Goal: Information Seeking & Learning: Compare options

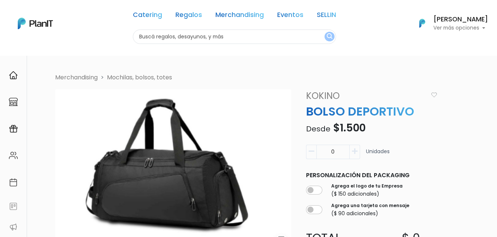
click at [135, 137] on img at bounding box center [173, 170] width 236 height 160
click at [228, 16] on link "Merchandising" at bounding box center [239, 16] width 48 height 9
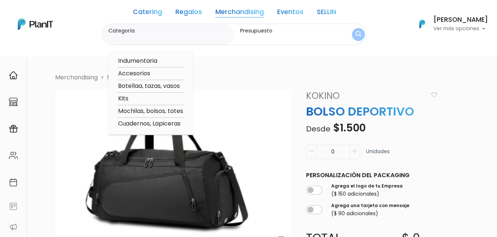
click at [133, 113] on option "Mochilas, bolsos, totes" at bounding box center [150, 111] width 67 height 9
type input "Mochilas, bolsos, totes"
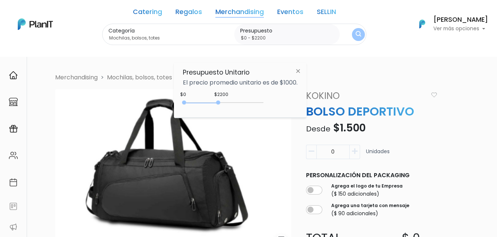
type input "$0 - $2150"
click at [219, 102] on div at bounding box center [217, 103] width 4 height 4
click at [357, 37] on img "submit" at bounding box center [358, 34] width 6 height 7
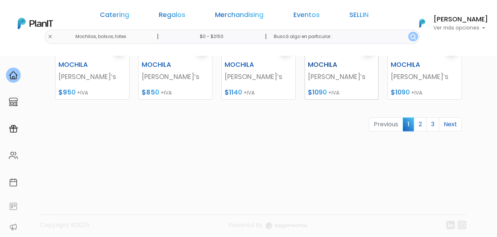
scroll to position [410, 0]
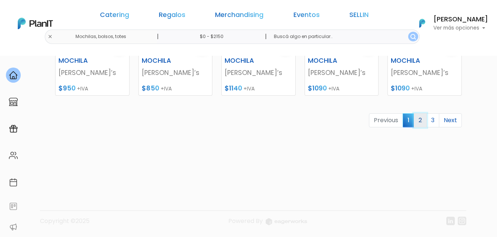
click at [424, 125] on link "2" at bounding box center [419, 121] width 13 height 14
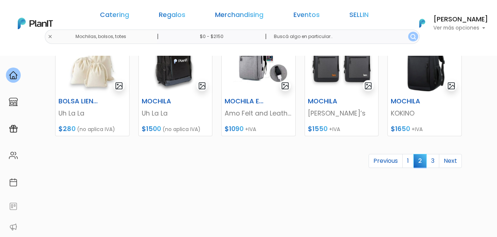
scroll to position [410, 0]
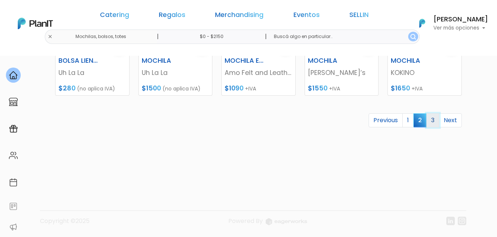
click at [430, 121] on link "3" at bounding box center [432, 121] width 13 height 14
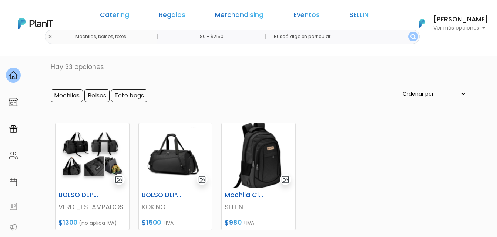
scroll to position [74, 0]
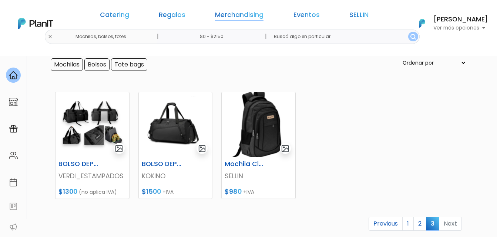
click at [221, 12] on link "Merchandising" at bounding box center [239, 16] width 48 height 9
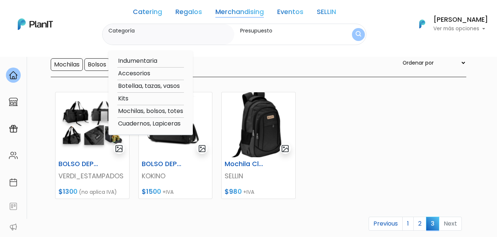
click at [129, 98] on option "Kits" at bounding box center [150, 98] width 67 height 9
type input "Kits"
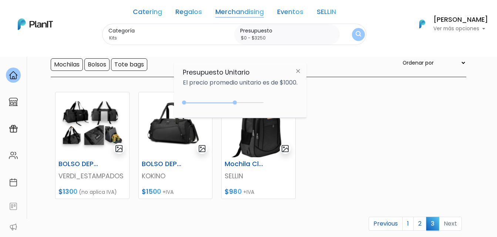
drag, startPoint x: 219, startPoint y: 102, endPoint x: 236, endPoint y: 103, distance: 17.0
click at [236, 103] on div at bounding box center [235, 103] width 4 height 4
drag, startPoint x: 235, startPoint y: 103, endPoint x: 228, endPoint y: 102, distance: 7.1
click at [228, 102] on div "0 : 2700 0 2700" at bounding box center [225, 104] width 78 height 7
type input "$0 - $2250"
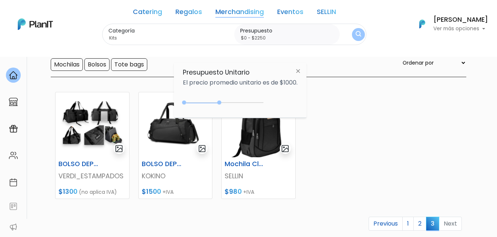
drag, startPoint x: 227, startPoint y: 103, endPoint x: 220, endPoint y: 101, distance: 6.8
click at [220, 101] on div at bounding box center [219, 103] width 4 height 4
click at [358, 30] on button "submit" at bounding box center [358, 34] width 13 height 13
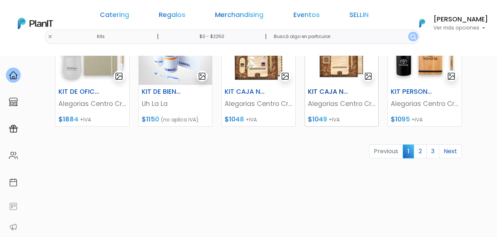
scroll to position [407, 0]
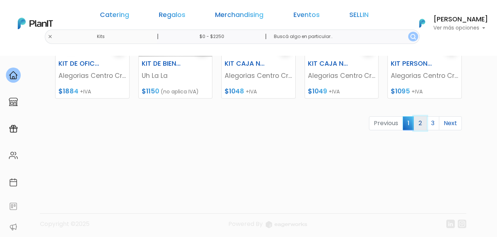
click at [422, 123] on link "2" at bounding box center [419, 124] width 13 height 14
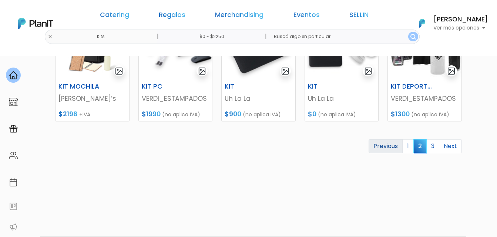
scroll to position [407, 0]
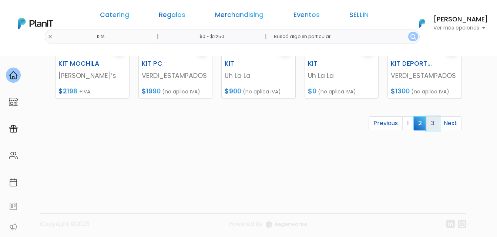
click at [431, 124] on link "3" at bounding box center [432, 124] width 13 height 14
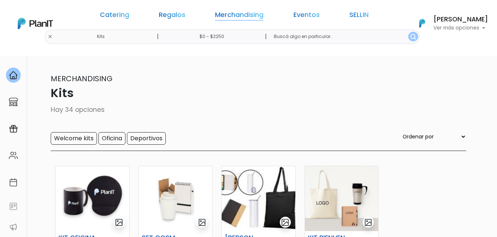
click at [250, 18] on link "Merchandising" at bounding box center [239, 16] width 48 height 9
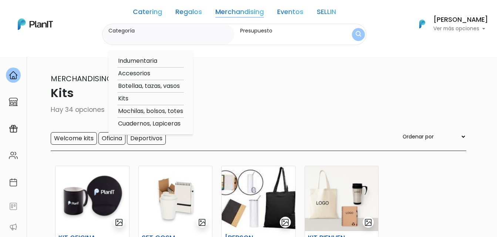
click at [146, 63] on option "Indumentaria" at bounding box center [150, 61] width 67 height 9
type input "Indumentaria"
type input "$0 - $2250"
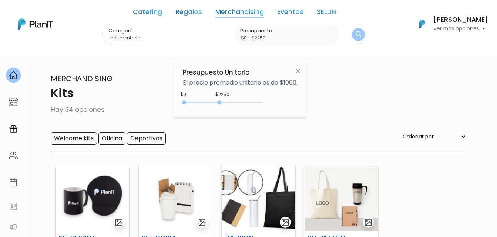
click at [362, 32] on button "submit" at bounding box center [358, 34] width 13 height 13
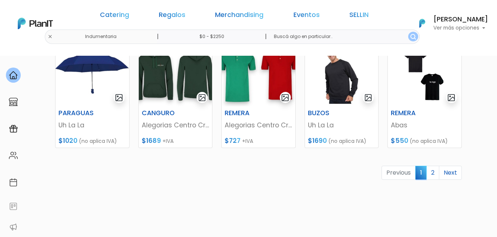
scroll to position [370, 0]
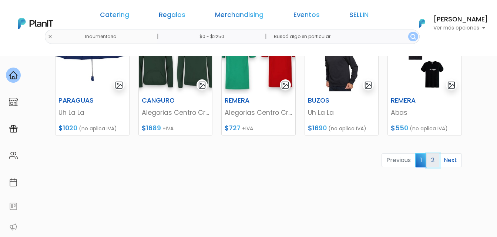
click at [429, 159] on link "2" at bounding box center [432, 160] width 13 height 14
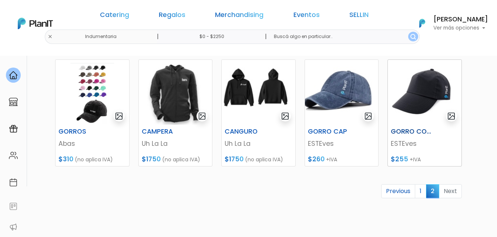
scroll to position [111, 0]
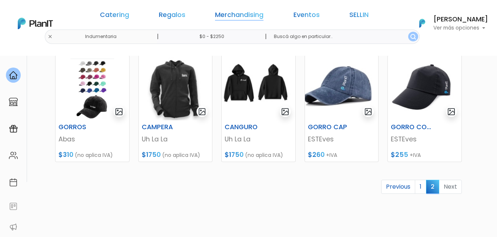
click at [247, 12] on link "Merchandising" at bounding box center [239, 16] width 48 height 9
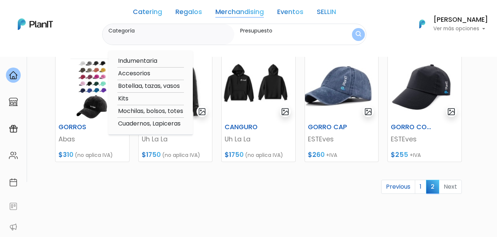
click at [138, 72] on option "Accesorios" at bounding box center [150, 73] width 67 height 9
type input "Accesorios"
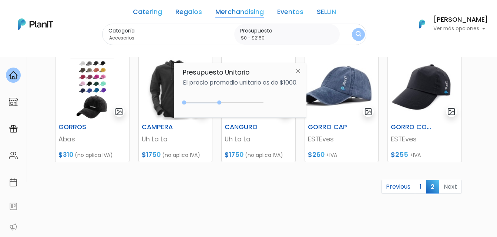
type input "$0 - $2100"
click at [219, 102] on div "0 : 2100 0 2100" at bounding box center [225, 104] width 78 height 7
click at [355, 35] on img "submit" at bounding box center [358, 34] width 6 height 7
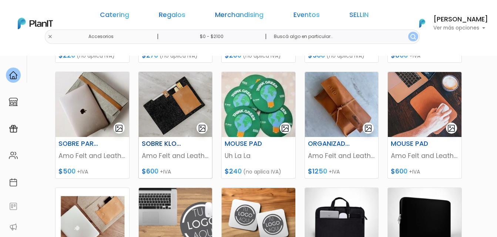
scroll to position [222, 0]
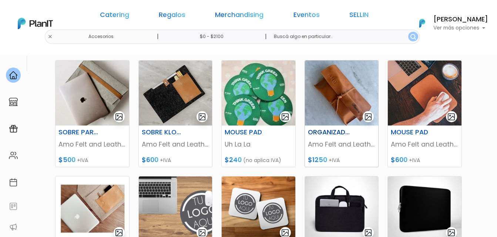
click at [339, 106] on img at bounding box center [342, 93] width 74 height 65
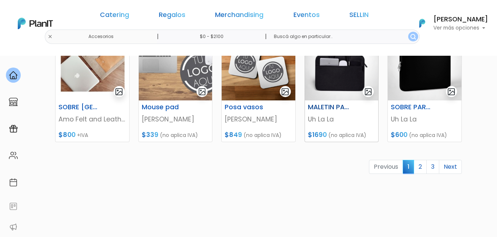
scroll to position [370, 0]
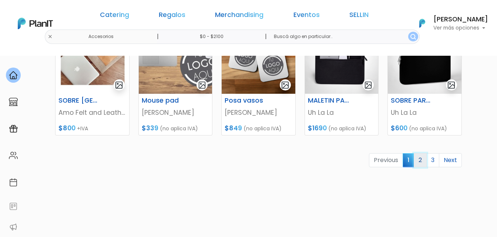
click at [416, 161] on link "2" at bounding box center [419, 160] width 13 height 14
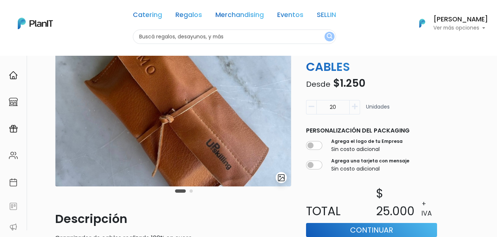
scroll to position [74, 0]
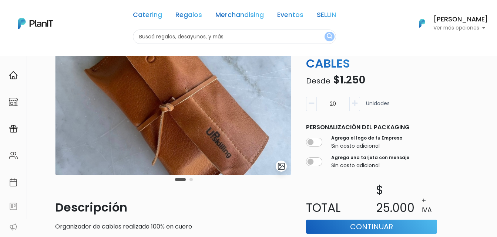
click at [190, 180] on button "Carousel Page 2" at bounding box center [190, 179] width 3 height 3
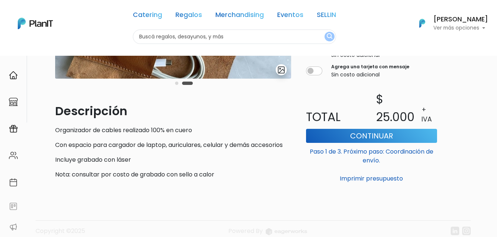
scroll to position [87, 0]
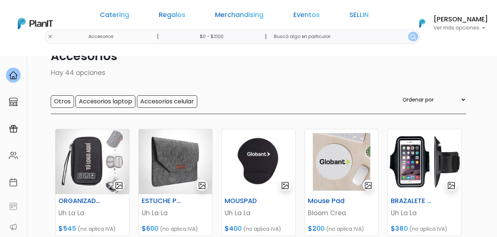
scroll to position [74, 0]
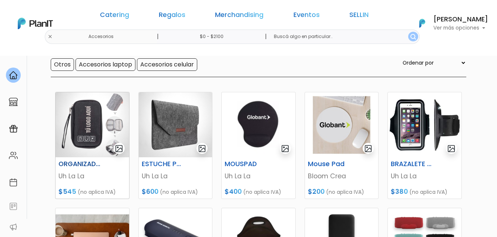
click at [90, 125] on img at bounding box center [92, 124] width 74 height 65
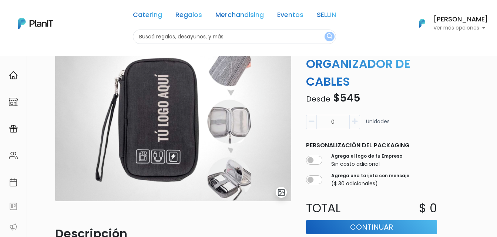
scroll to position [37, 0]
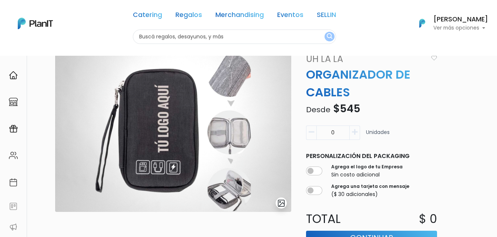
click at [235, 147] on img at bounding box center [173, 133] width 236 height 160
click at [278, 205] on img "submit" at bounding box center [281, 203] width 9 height 9
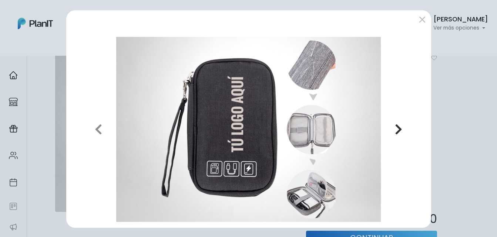
click at [396, 126] on icon "button" at bounding box center [398, 130] width 7 height 12
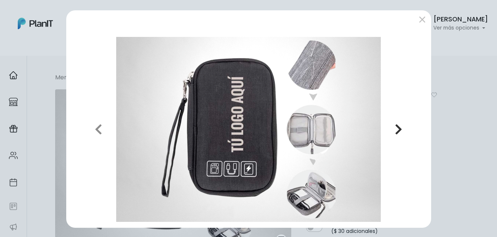
scroll to position [1, 0]
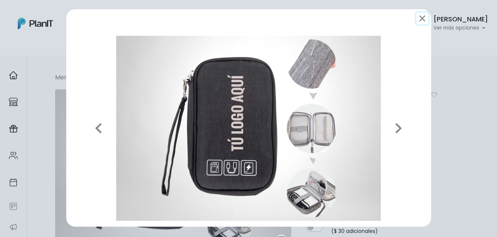
click at [418, 21] on button "submit" at bounding box center [422, 19] width 12 height 12
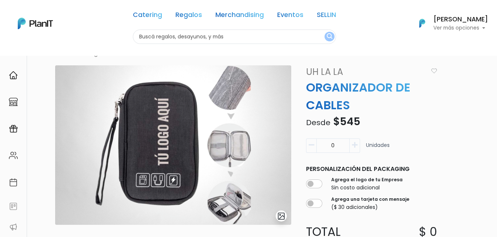
scroll to position [0, 0]
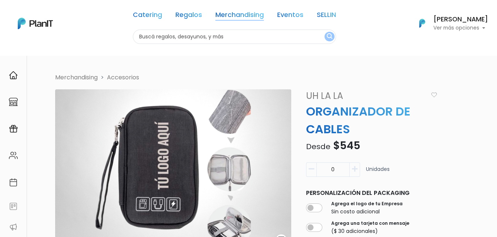
click at [237, 15] on link "Merchandising" at bounding box center [239, 16] width 48 height 9
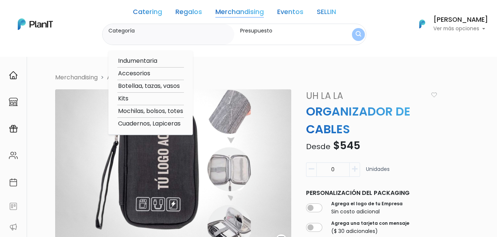
click at [153, 72] on option "Accesorios" at bounding box center [150, 73] width 67 height 9
type input "Accesorios"
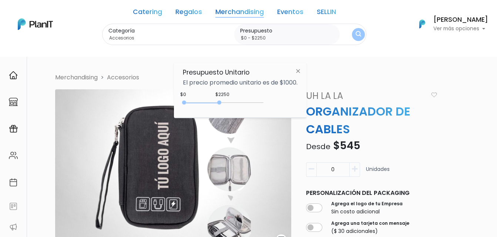
type input "$0 - $2200"
click at [220, 102] on div at bounding box center [218, 103] width 4 height 4
click at [357, 38] on img "submit" at bounding box center [358, 34] width 6 height 7
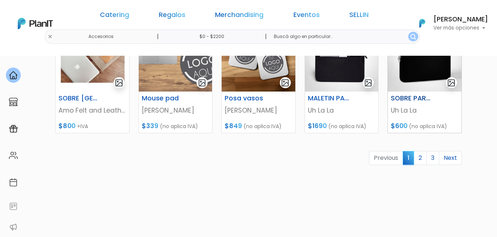
scroll to position [407, 0]
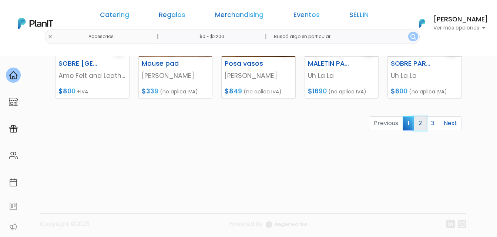
click at [419, 127] on link "2" at bounding box center [419, 124] width 13 height 14
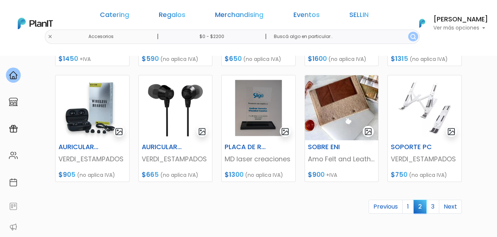
scroll to position [370, 0]
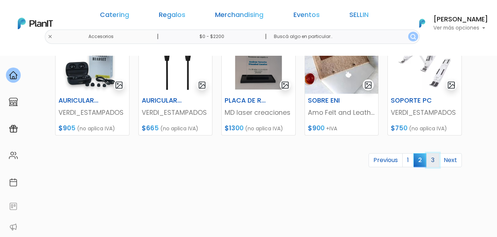
click at [436, 159] on link "3" at bounding box center [432, 160] width 13 height 14
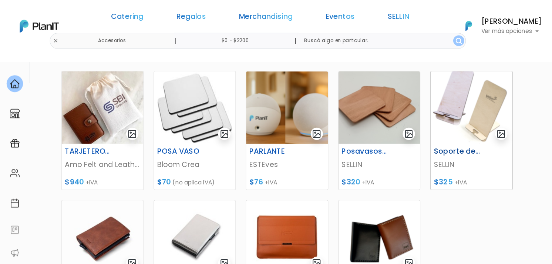
scroll to position [222, 0]
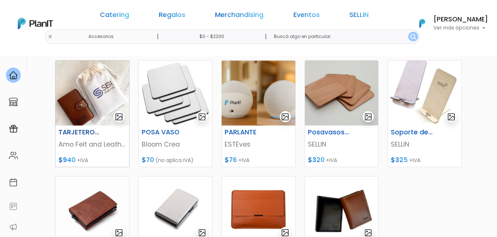
click at [95, 97] on img at bounding box center [92, 93] width 74 height 65
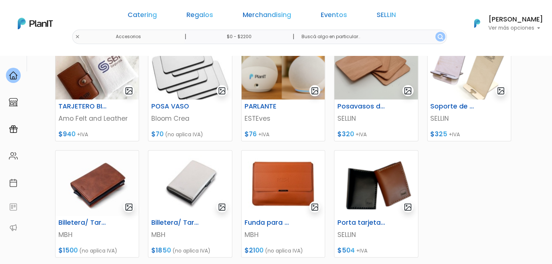
scroll to position [263, 0]
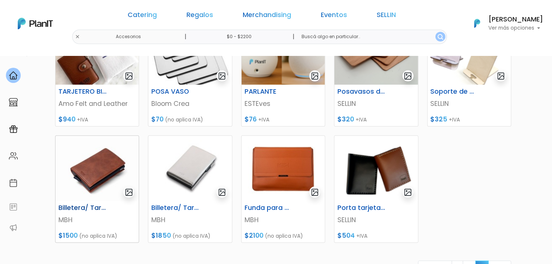
click at [119, 182] on img at bounding box center [96, 168] width 83 height 65
click at [176, 152] on img at bounding box center [189, 168] width 83 height 65
click at [389, 155] on img at bounding box center [375, 168] width 83 height 65
click at [98, 150] on img at bounding box center [96, 168] width 83 height 65
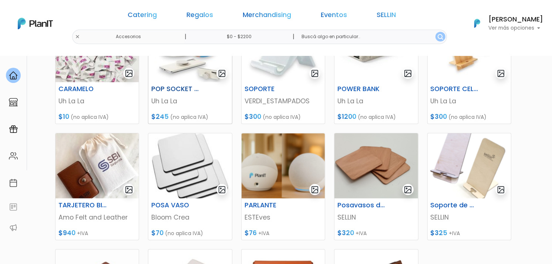
scroll to position [139, 0]
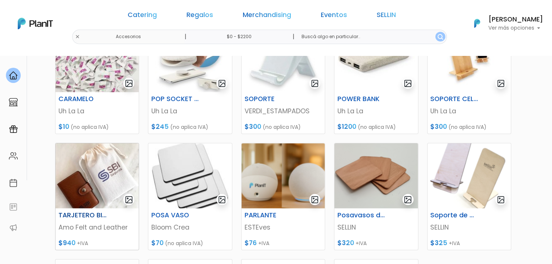
click at [99, 190] on img at bounding box center [96, 175] width 83 height 65
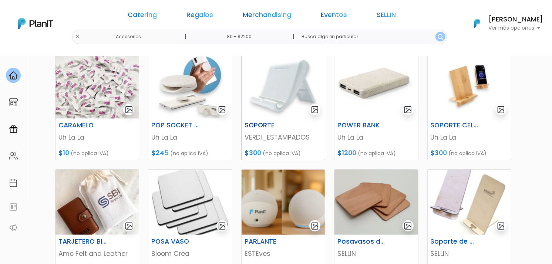
scroll to position [98, 0]
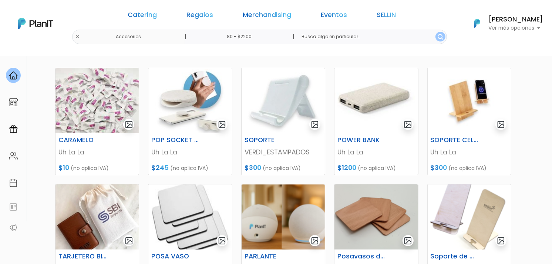
click at [255, 9] on div "Catering Regalos Merchandising Eventos SELLIN" at bounding box center [261, 16] width 285 height 27
click at [255, 14] on link "Merchandising" at bounding box center [267, 16] width 48 height 9
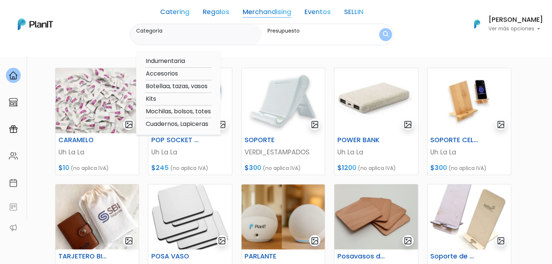
click at [182, 107] on option "Mochilas, bolsos, totes" at bounding box center [178, 111] width 67 height 9
type input "Mochilas, bolsos, totes"
type input "$0 - $2200"
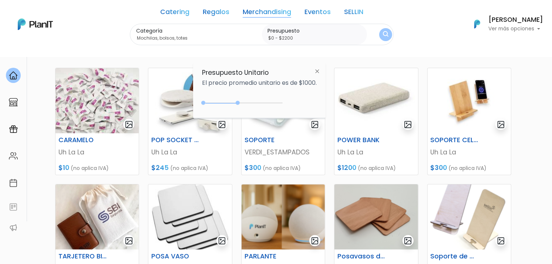
click at [281, 17] on link "Merchandising" at bounding box center [267, 13] width 48 height 9
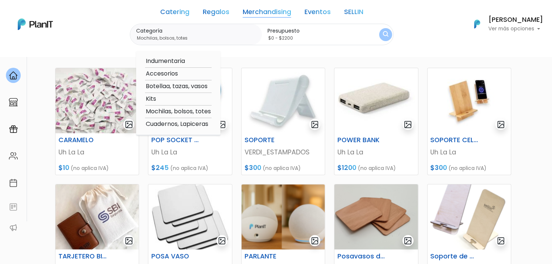
click at [183, 74] on option "Accesorios" at bounding box center [178, 73] width 67 height 9
type input "Accesorios"
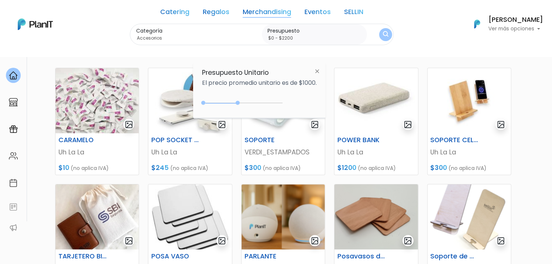
click at [388, 34] on img "submit" at bounding box center [386, 34] width 6 height 7
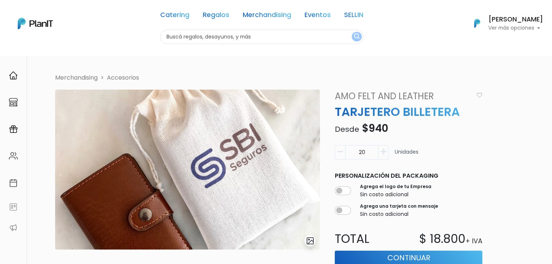
click at [457, 27] on div "Catering Regalos Merchandising Eventos SELLIN Catering Regalos Merchandising Ev…" at bounding box center [276, 23] width 552 height 41
click at [334, 151] on div "20 Unidades" at bounding box center [408, 155] width 156 height 20
click at [338, 151] on icon "button" at bounding box center [340, 151] width 6 height 7
click at [338, 152] on icon "button" at bounding box center [340, 151] width 6 height 7
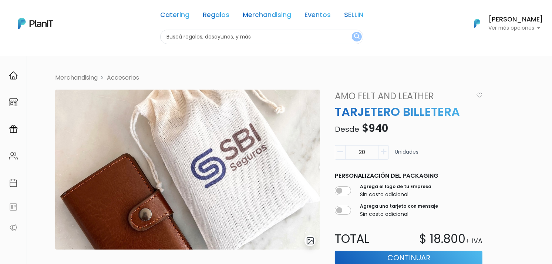
click at [338, 152] on icon "button" at bounding box center [340, 151] width 6 height 7
click at [253, 12] on link "Merchandising" at bounding box center [267, 16] width 48 height 9
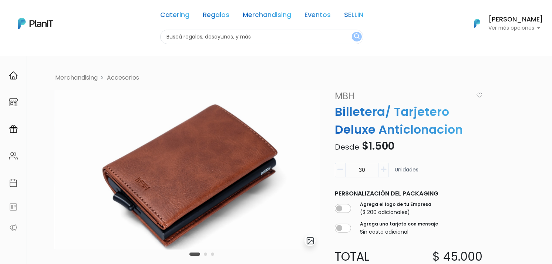
click at [205, 253] on button "Carousel Page 2" at bounding box center [205, 253] width 3 height 3
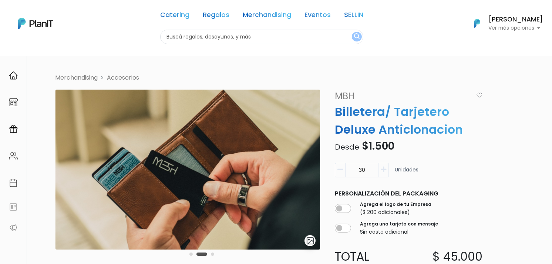
click at [215, 256] on div "Carousel Pagination" at bounding box center [202, 253] width 28 height 9
click at [212, 252] on button "Carousel Page 3" at bounding box center [212, 253] width 3 height 3
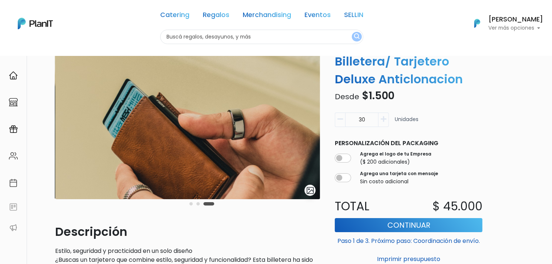
scroll to position [41, 0]
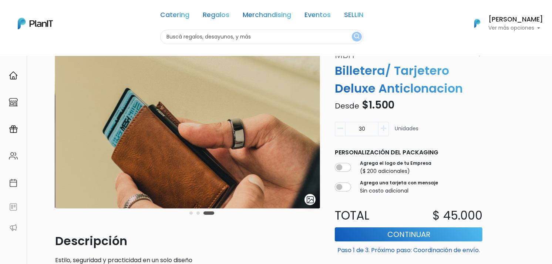
click at [197, 212] on button "Carousel Page 2" at bounding box center [197, 212] width 3 height 3
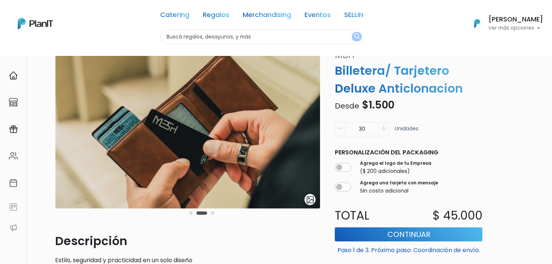
click at [194, 212] on div "Carousel Pagination" at bounding box center [202, 212] width 28 height 9
click at [188, 213] on div "Carousel Pagination" at bounding box center [202, 212] width 28 height 9
click at [193, 213] on button "Carousel Page 1" at bounding box center [190, 212] width 3 height 3
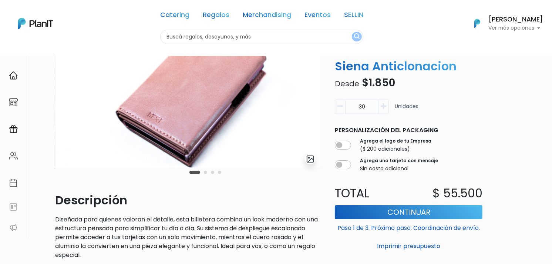
scroll to position [82, 0]
click at [205, 171] on button "Carousel Page 2" at bounding box center [205, 171] width 3 height 3
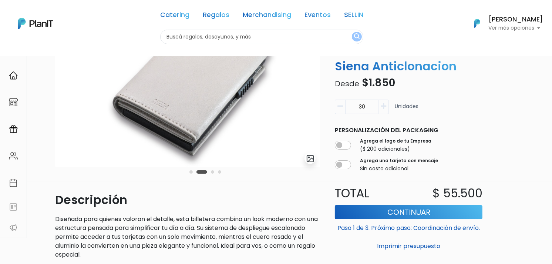
click at [211, 172] on button "Carousel Page 3" at bounding box center [212, 171] width 3 height 3
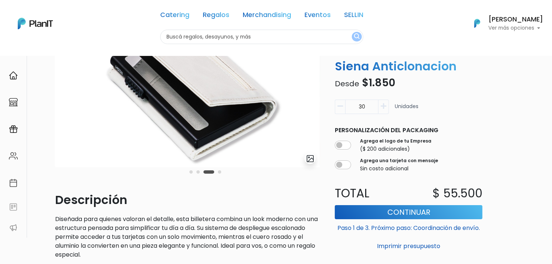
click at [221, 175] on div "Carousel Pagination" at bounding box center [206, 171] width 36 height 9
click at [220, 172] on button "Carousel Page 4" at bounding box center [219, 171] width 3 height 3
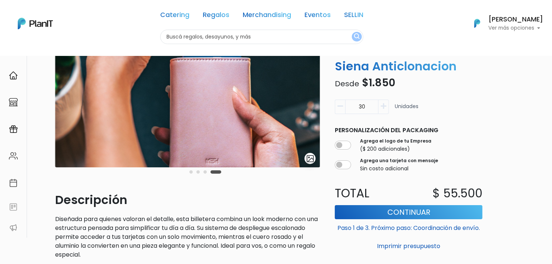
scroll to position [41, 0]
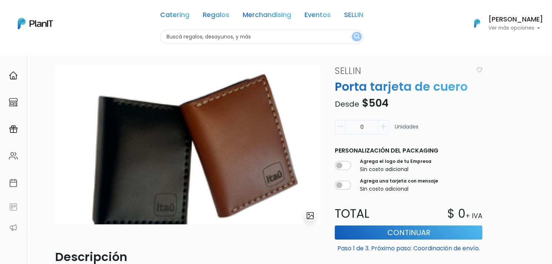
scroll to position [23, 0]
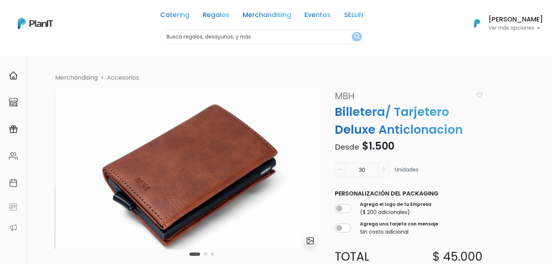
click at [122, 24] on div "Catering Regalos Merchandising Eventos SELLIN Catering Regalos Merchandising Ev…" at bounding box center [276, 23] width 552 height 41
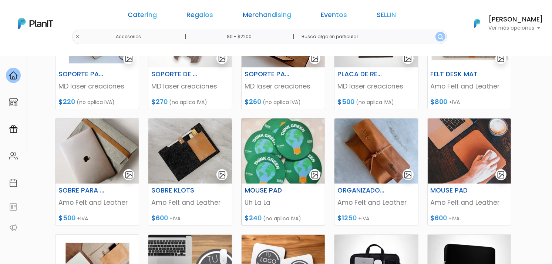
scroll to position [205, 0]
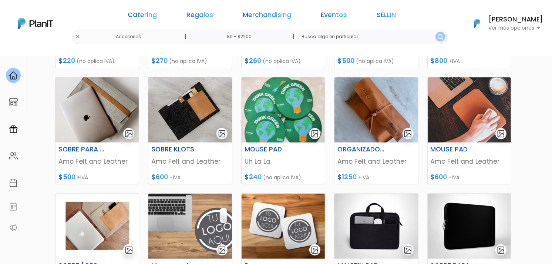
click at [212, 114] on img at bounding box center [189, 109] width 83 height 65
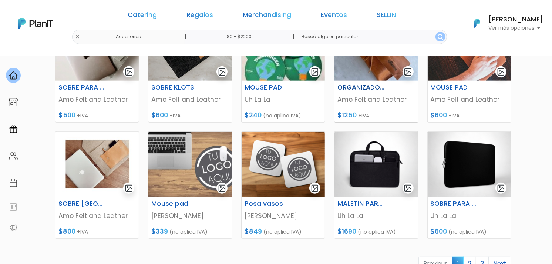
scroll to position [287, 0]
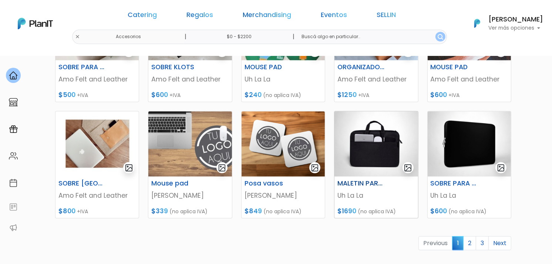
click at [384, 161] on img at bounding box center [375, 143] width 83 height 65
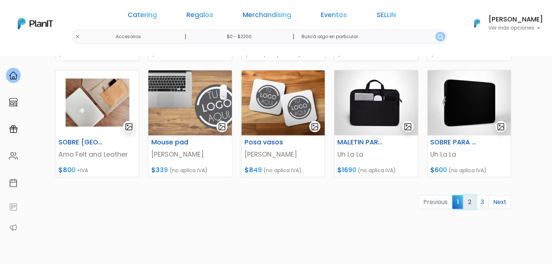
click at [469, 200] on link "2" at bounding box center [469, 202] width 13 height 14
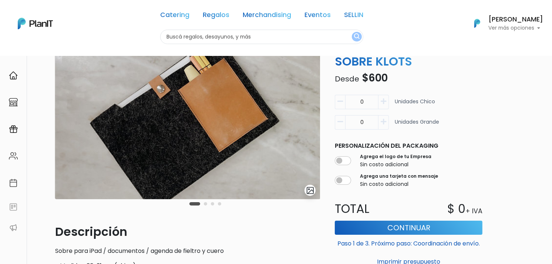
scroll to position [41, 0]
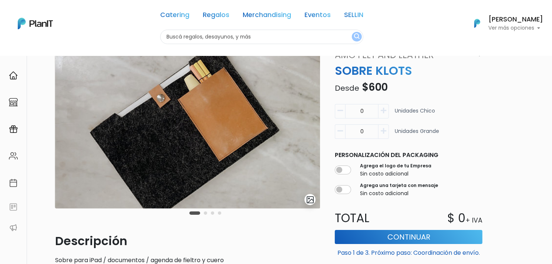
click at [207, 213] on div "Carousel Pagination" at bounding box center [206, 212] width 36 height 9
click at [205, 213] on button "Carousel Page 2" at bounding box center [205, 212] width 3 height 3
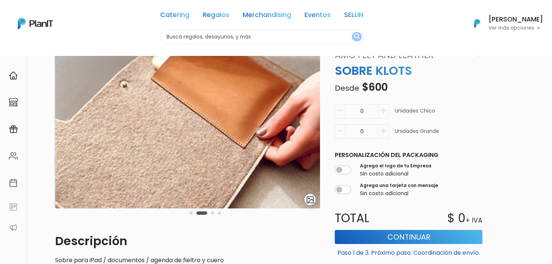
click at [213, 213] on button "Carousel Page 3" at bounding box center [212, 212] width 3 height 3
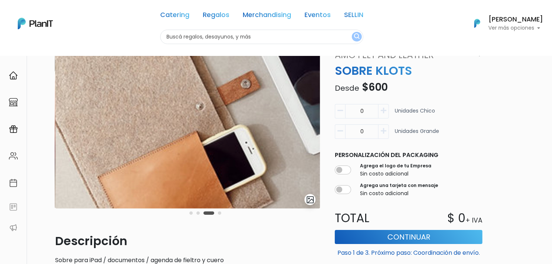
click at [220, 215] on div "Carousel Pagination" at bounding box center [206, 212] width 36 height 9
click at [220, 213] on button "Carousel Page 4" at bounding box center [219, 212] width 3 height 3
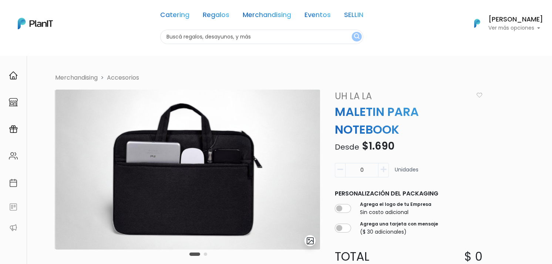
scroll to position [41, 0]
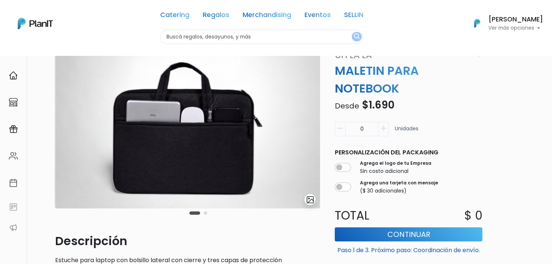
click at [206, 212] on button "Carousel Page 2" at bounding box center [205, 212] width 3 height 3
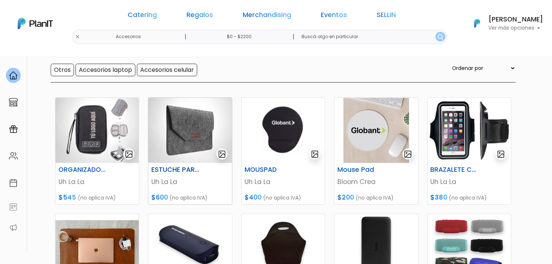
scroll to position [82, 0]
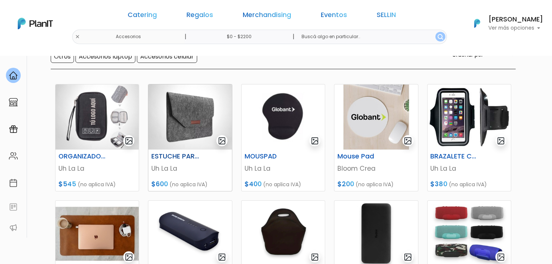
click at [175, 110] on img at bounding box center [189, 116] width 83 height 65
click at [94, 109] on img at bounding box center [96, 116] width 83 height 65
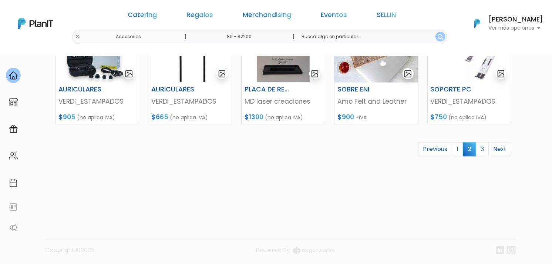
scroll to position [386, 0]
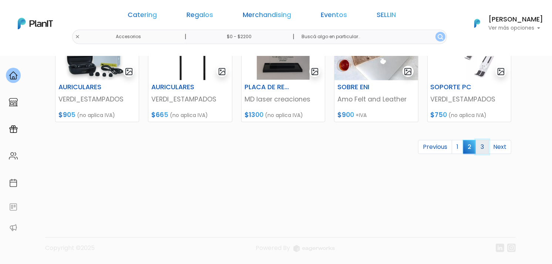
click at [481, 146] on link "3" at bounding box center [482, 147] width 13 height 14
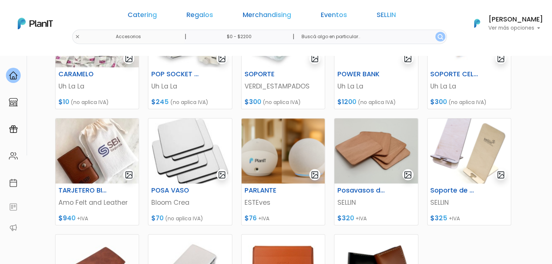
scroll to position [123, 0]
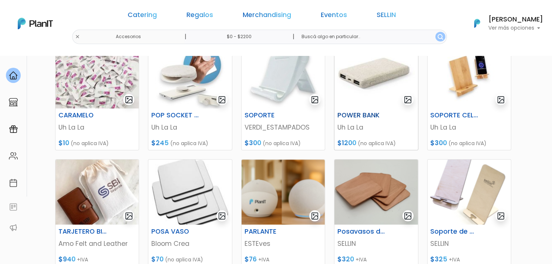
click at [374, 98] on img at bounding box center [375, 75] width 83 height 65
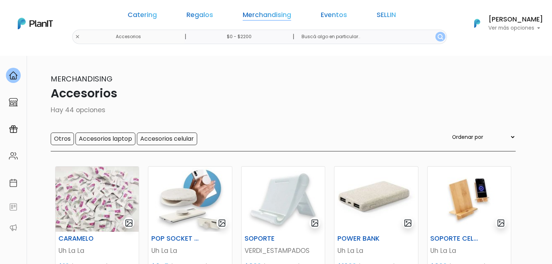
click at [256, 15] on link "Merchandising" at bounding box center [267, 16] width 48 height 9
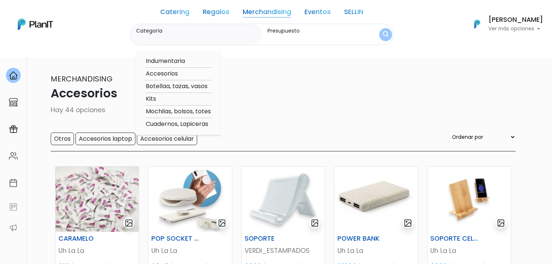
click at [196, 109] on option "Mochilas, bolsos, totes" at bounding box center [178, 111] width 67 height 9
type input "Mochilas, bolsos, totes"
type input "$0 - $2200"
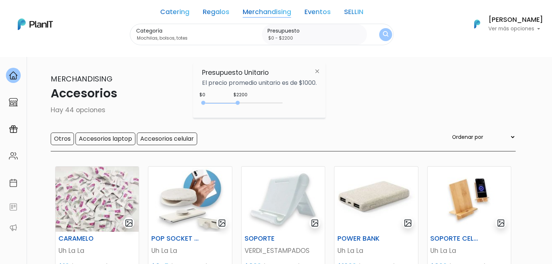
click at [383, 36] on button "submit" at bounding box center [385, 34] width 13 height 13
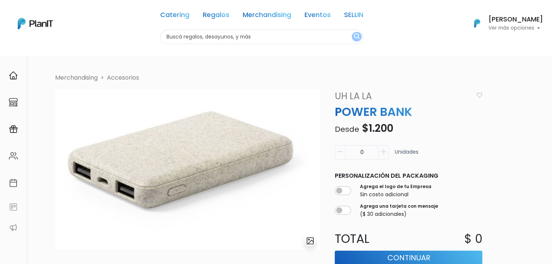
scroll to position [41, 0]
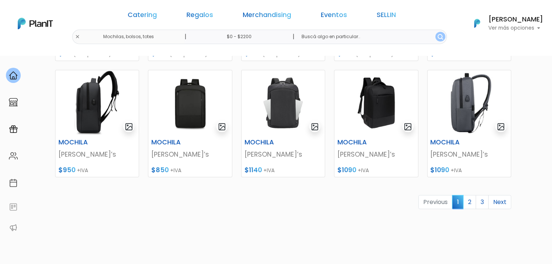
scroll to position [386, 0]
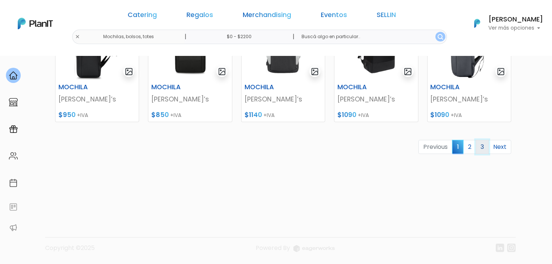
click at [478, 142] on link "3" at bounding box center [482, 147] width 13 height 14
